Goal: Transaction & Acquisition: Book appointment/travel/reservation

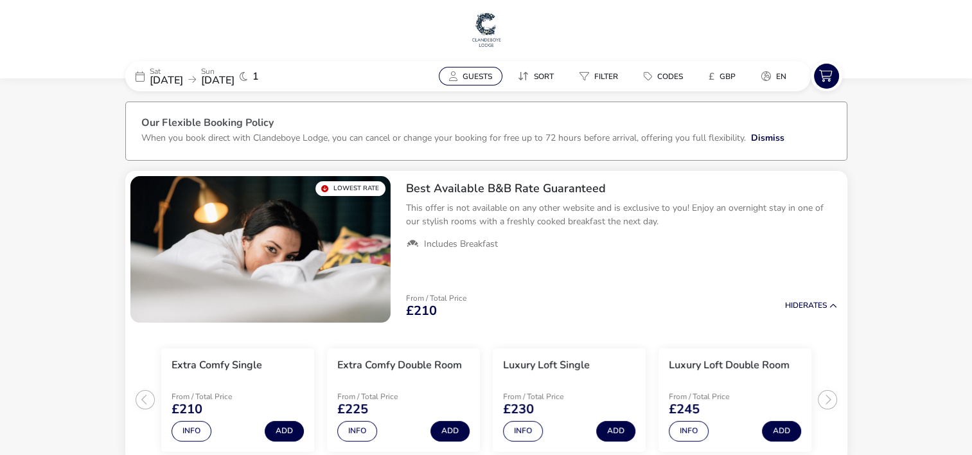
click at [464, 74] on span "Guests" at bounding box center [477, 76] width 30 height 10
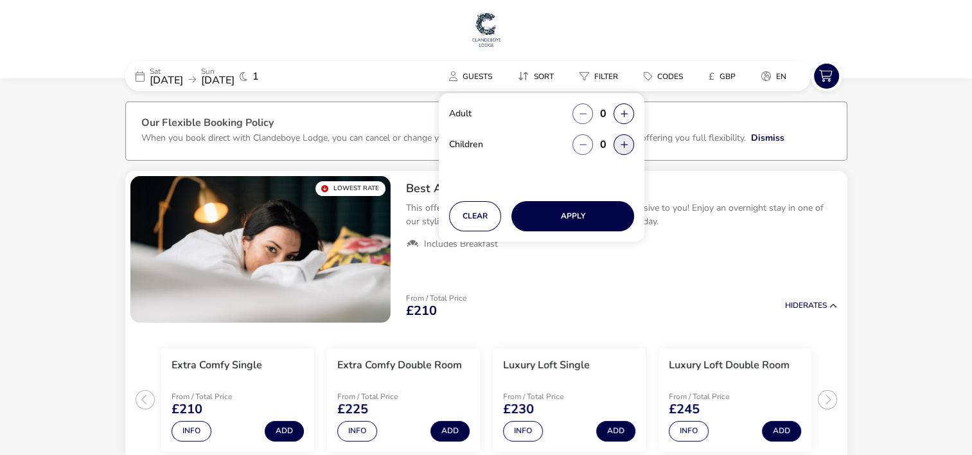
click at [622, 145] on button "button" at bounding box center [623, 144] width 21 height 21
type input "2"
click at [627, 110] on button "button" at bounding box center [623, 113] width 21 height 21
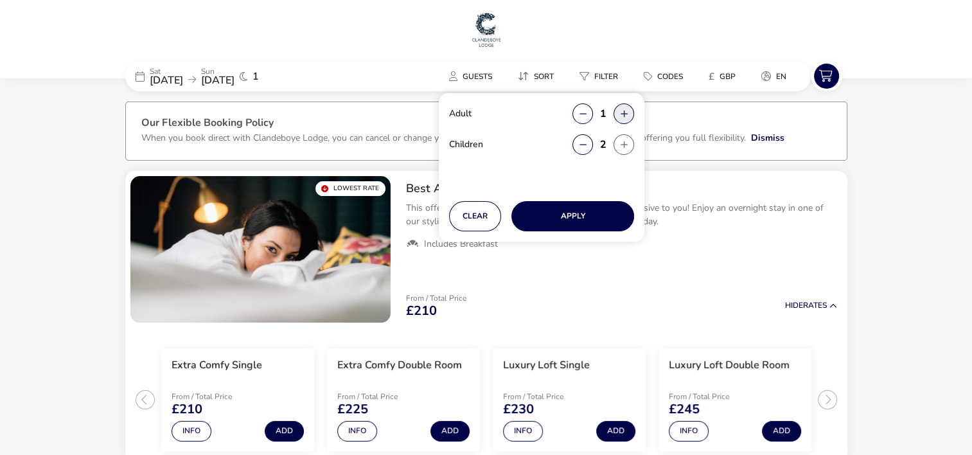
type input "2"
click at [591, 216] on button "Apply" at bounding box center [572, 216] width 123 height 30
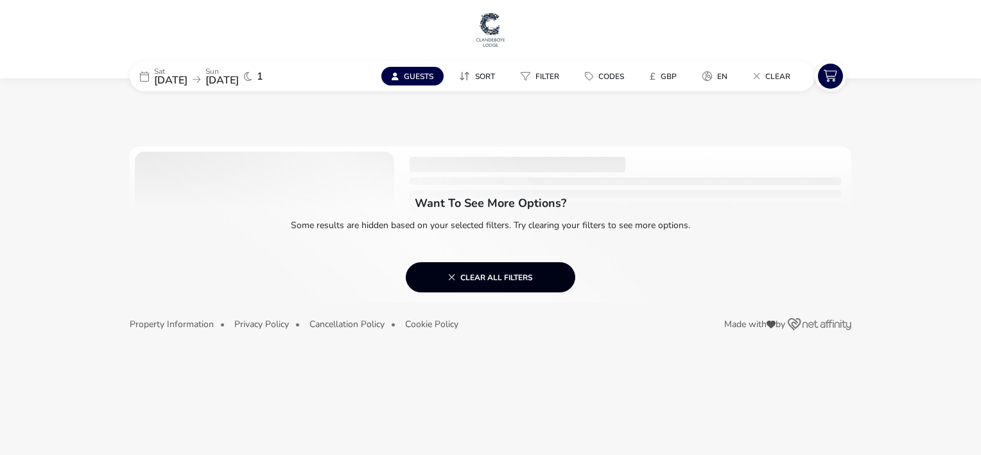
click at [483, 279] on span "Clear all filters" at bounding box center [490, 277] width 85 height 10
